Goal: Navigation & Orientation: Find specific page/section

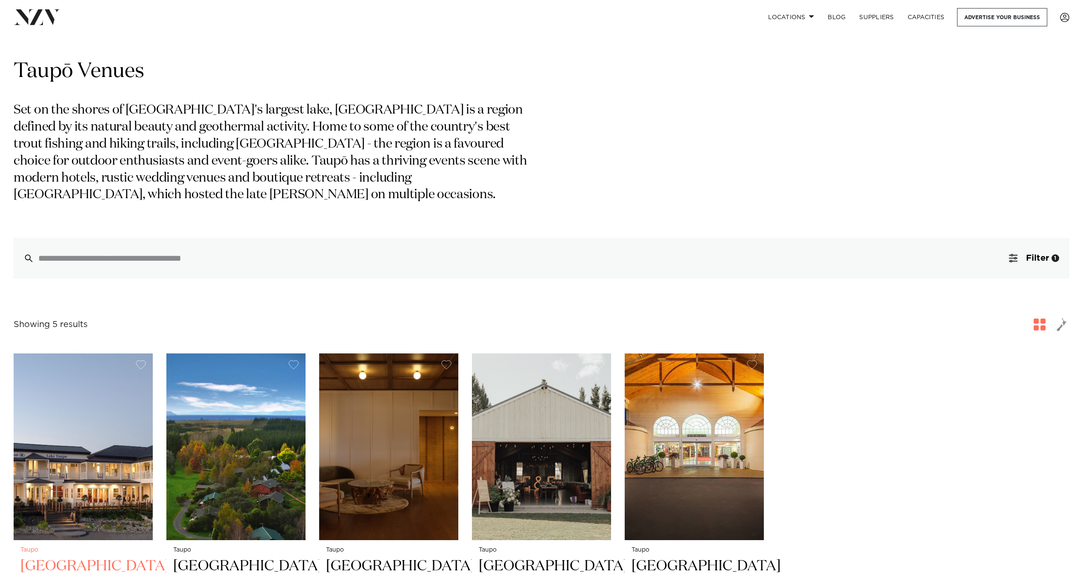
scroll to position [95, 0]
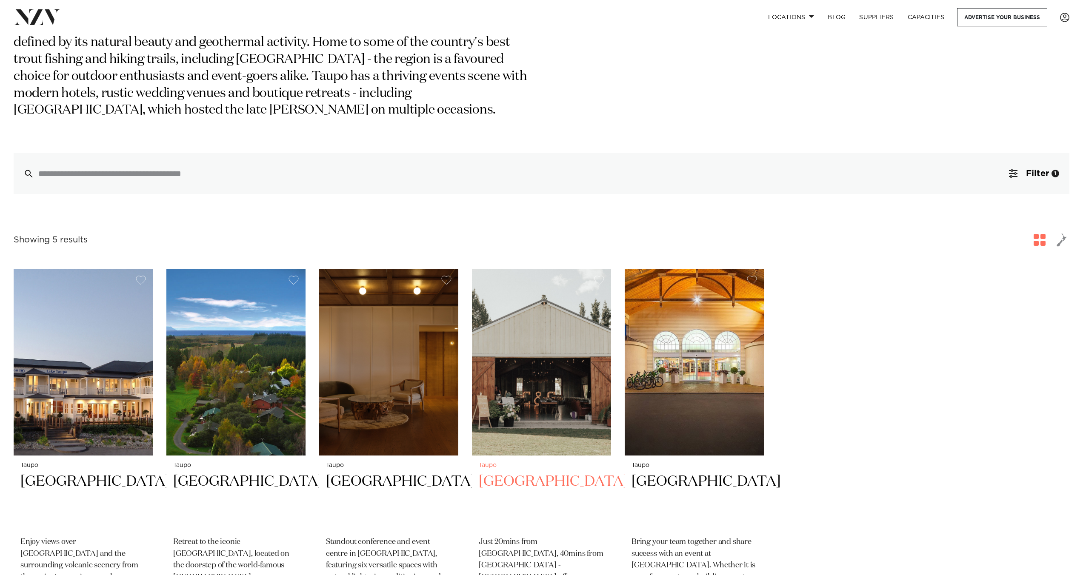
click at [512, 481] on h2 "[GEOGRAPHIC_DATA]" at bounding box center [542, 500] width 126 height 57
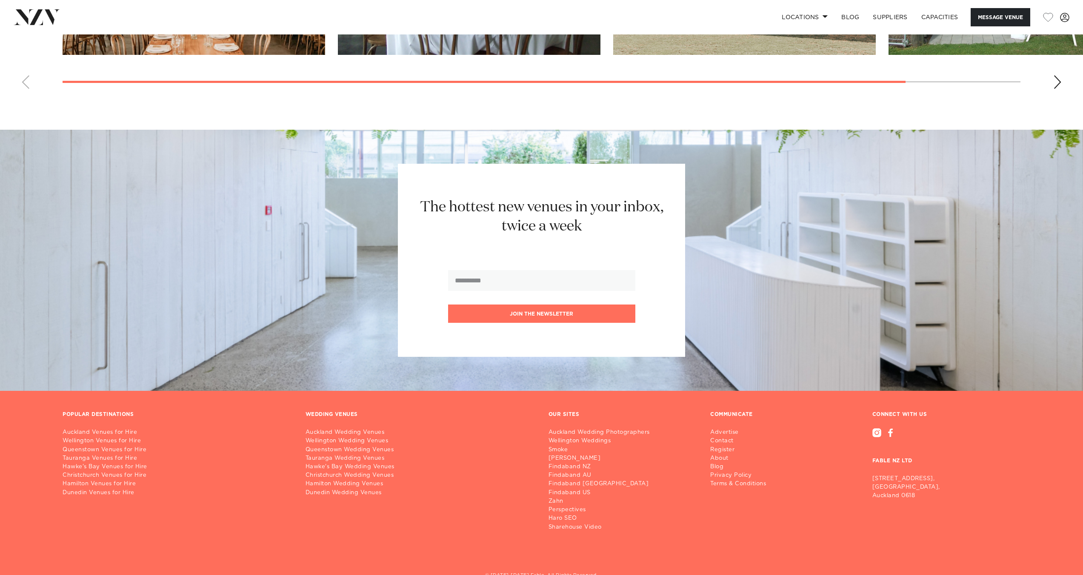
scroll to position [1033, 0]
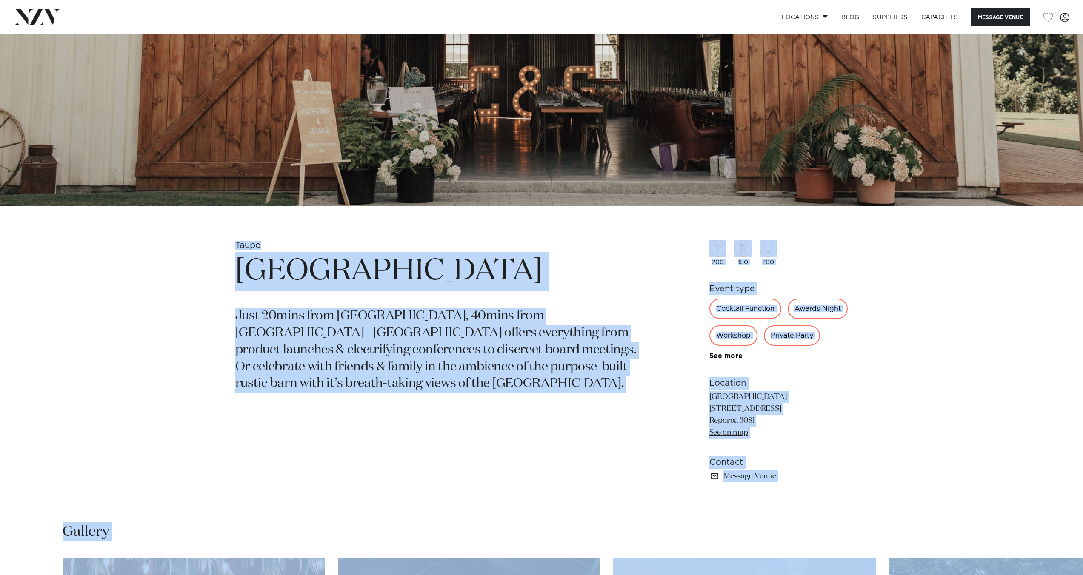
drag, startPoint x: 1089, startPoint y: 414, endPoint x: 1024, endPoint y: 184, distance: 239.5
click at [1037, 172] on html "Locations [GEOGRAPHIC_DATA] [GEOGRAPHIC_DATA] [GEOGRAPHIC_DATA] [GEOGRAPHIC_DAT…" at bounding box center [541, 478] width 1083 height 1629
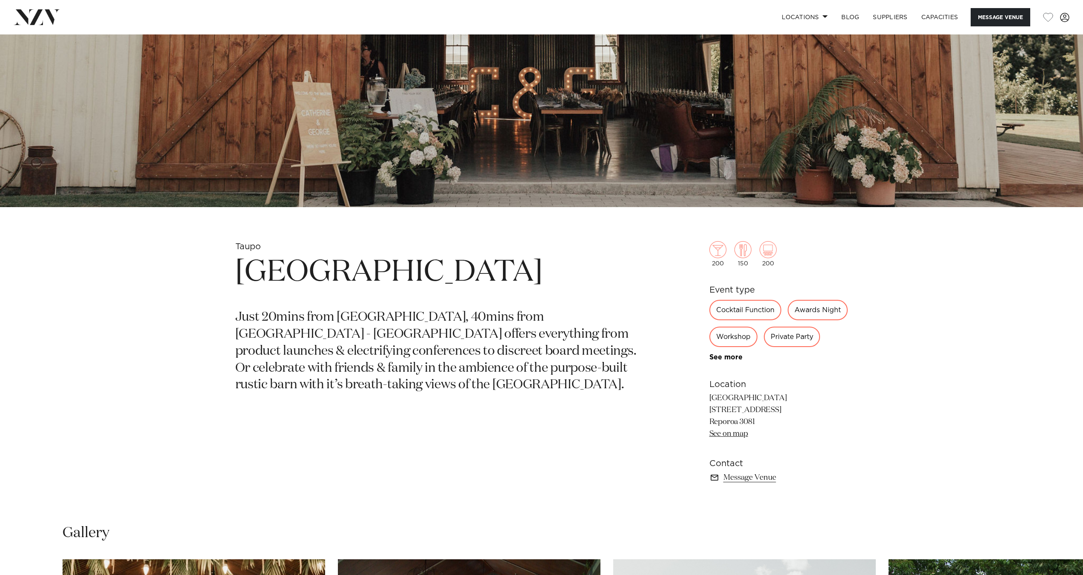
click at [856, 323] on div "[GEOGRAPHIC_DATA] Just 20mins from [GEOGRAPHIC_DATA], 40mins from [GEOGRAPHIC_D…" at bounding box center [542, 376] width 724 height 270
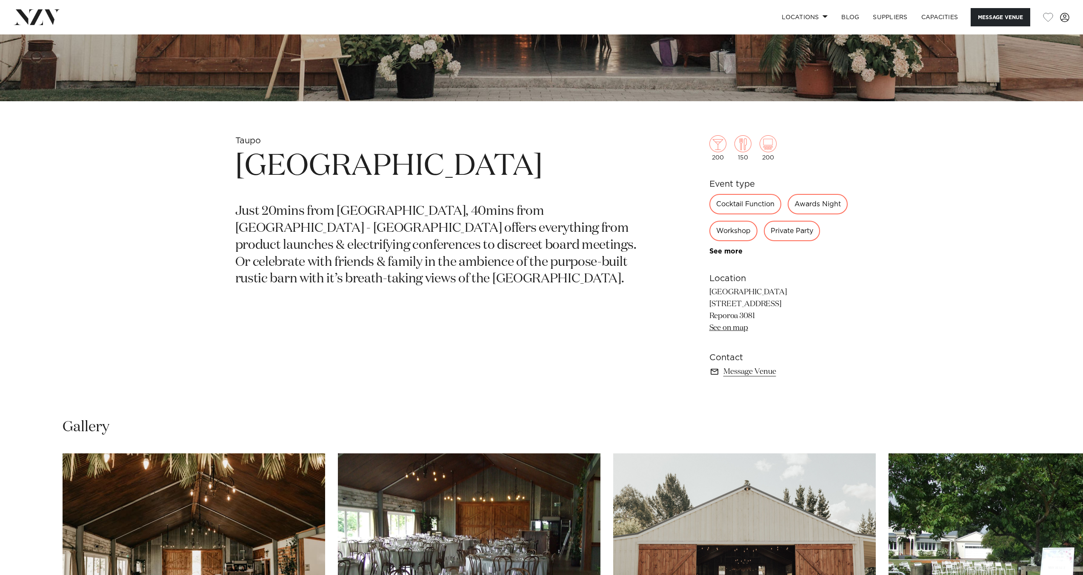
scroll to position [0, 0]
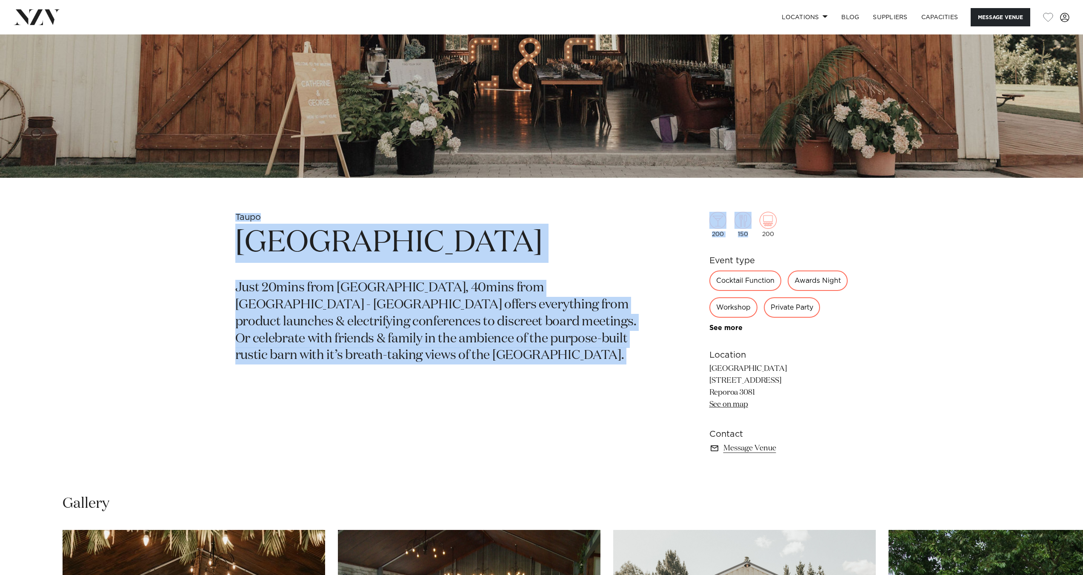
drag, startPoint x: 1089, startPoint y: 68, endPoint x: 1044, endPoint y: 196, distance: 135.1
click at [1051, 201] on html "Locations Auckland Wellington Christchurch Queenstown Hamilton Northland Bay of…" at bounding box center [541, 450] width 1083 height 1629
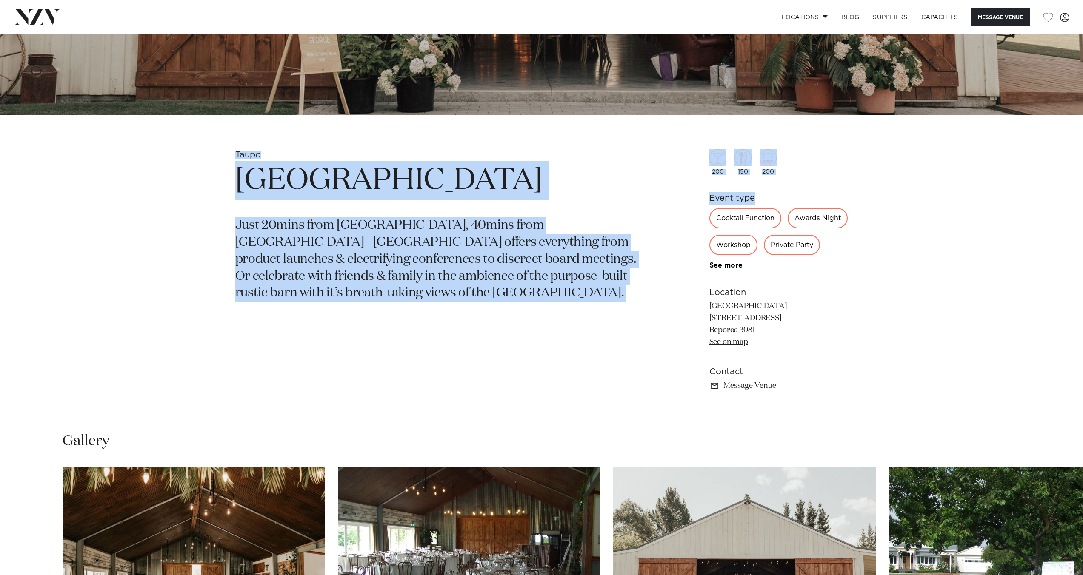
click at [100, 238] on div "Taupo Broadlands Lodge Just 20mins from Taupo, 40mins from Rotorua - Broadlands…" at bounding box center [541, 284] width 1083 height 270
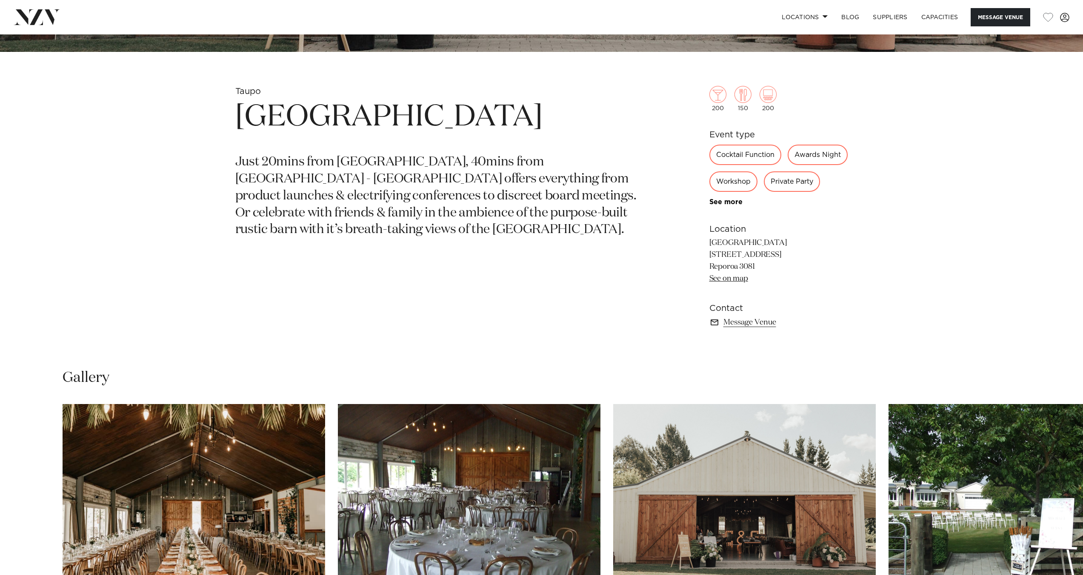
scroll to position [491, 0]
click at [725, 282] on link "See on map" at bounding box center [728, 278] width 39 height 8
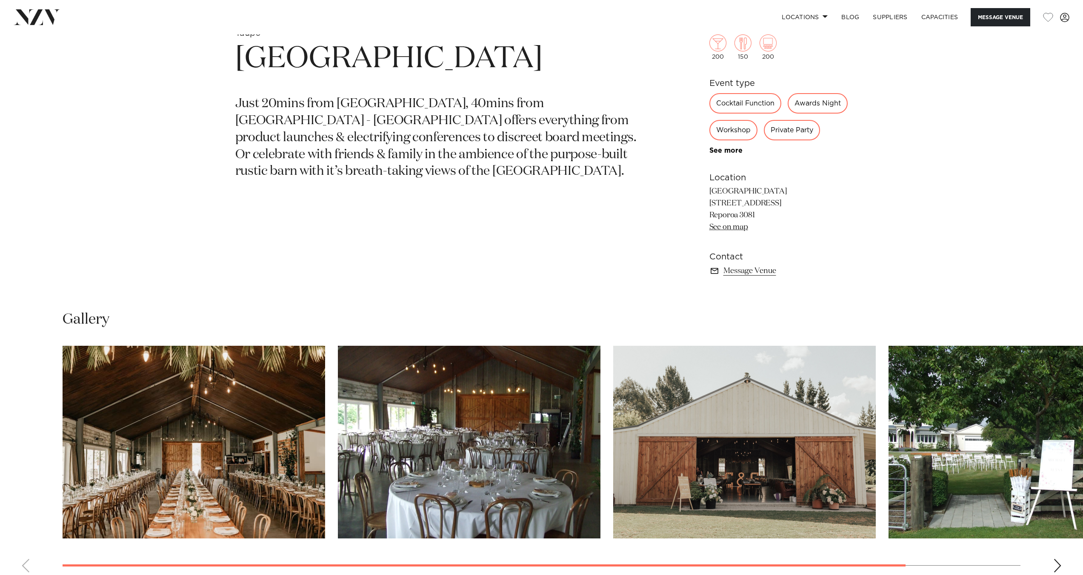
scroll to position [557, 0]
